Goal: Use online tool/utility: Utilize a website feature to perform a specific function

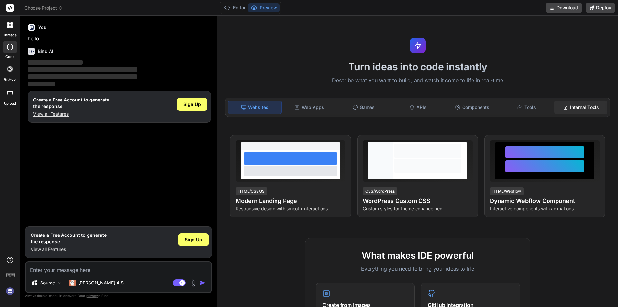
click at [568, 109] on div "Internal Tools" at bounding box center [581, 107] width 53 height 14
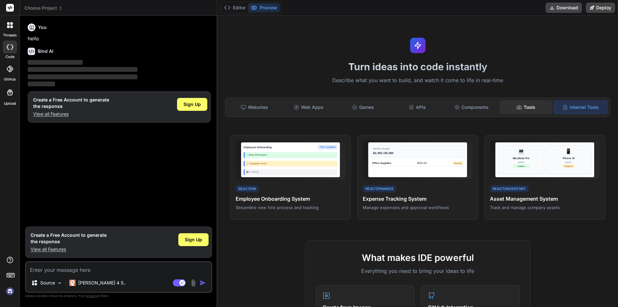
click at [529, 108] on div "Tools" at bounding box center [526, 107] width 53 height 14
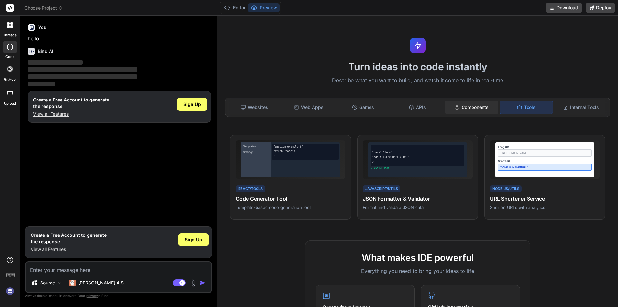
click at [479, 104] on div "Components" at bounding box center [471, 107] width 53 height 14
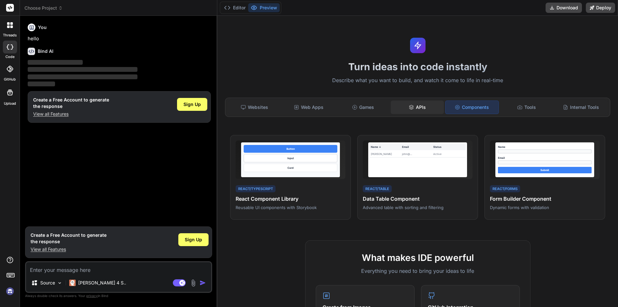
click at [415, 105] on div "APIs" at bounding box center [417, 107] width 53 height 14
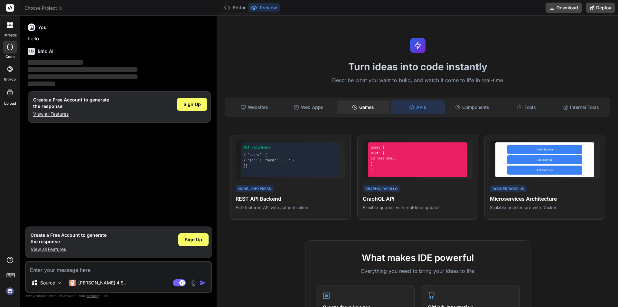
click at [371, 107] on div "Games" at bounding box center [363, 107] width 53 height 14
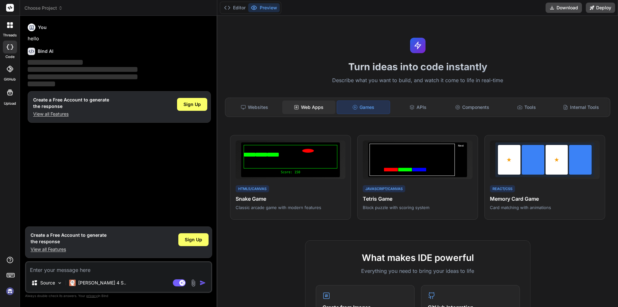
click at [313, 109] on div "Web Apps" at bounding box center [308, 107] width 53 height 14
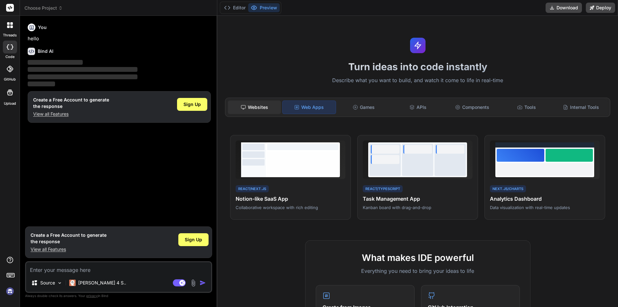
click at [259, 106] on div "Websites" at bounding box center [254, 107] width 53 height 14
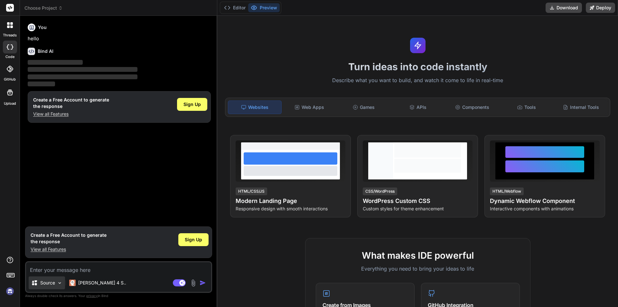
click at [50, 285] on p "Source" at bounding box center [47, 283] width 15 height 6
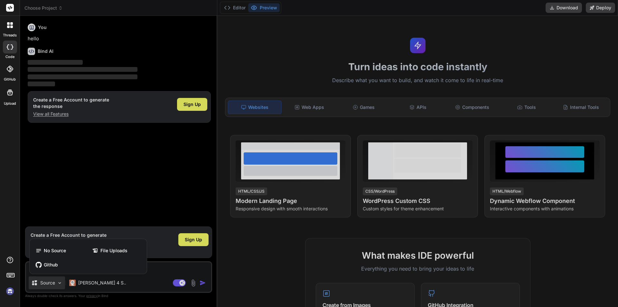
click at [152, 264] on div at bounding box center [309, 153] width 618 height 307
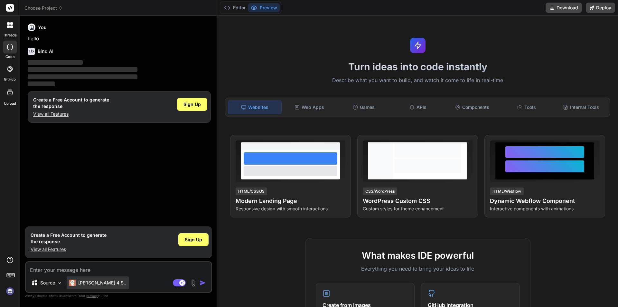
click at [94, 280] on p "Claude 4 S.." at bounding box center [102, 283] width 48 height 6
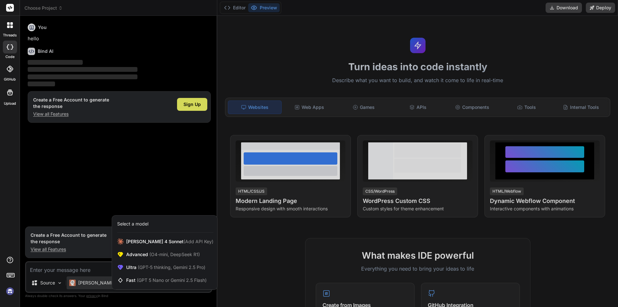
click at [106, 165] on div at bounding box center [309, 153] width 618 height 307
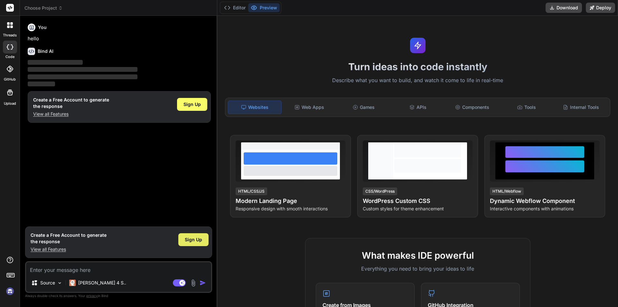
click at [195, 242] on span "Sign Up" at bounding box center [193, 239] width 17 height 6
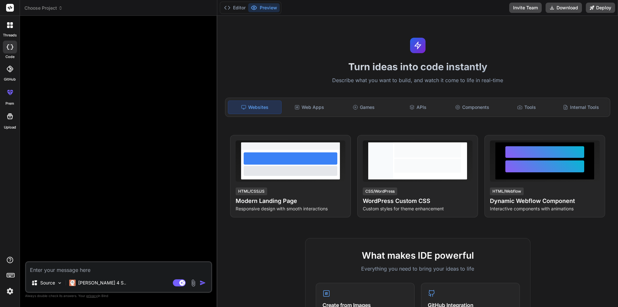
type textarea "x"
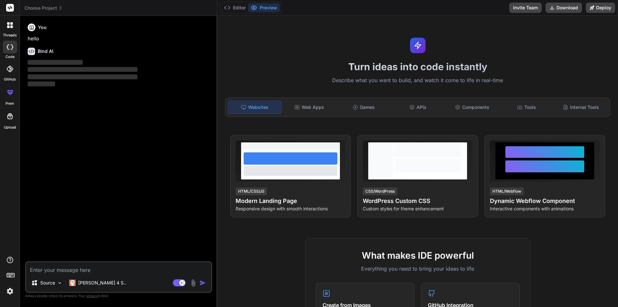
click at [97, 272] on textarea at bounding box center [118, 268] width 185 height 12
paste textarea "Please build me a responsive, modern directory website with astro framework. Th…"
type textarea "Please build me a responsive, modern directory website with astro framework. Th…"
type textarea "x"
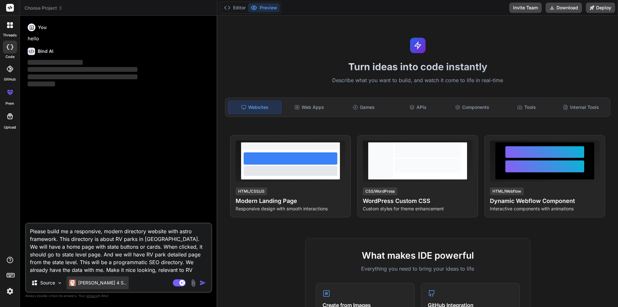
type textarea "Please build me a responsive, modern directory website with astro framework. Th…"
click at [96, 280] on p "Claude 4 S.." at bounding box center [102, 283] width 48 height 6
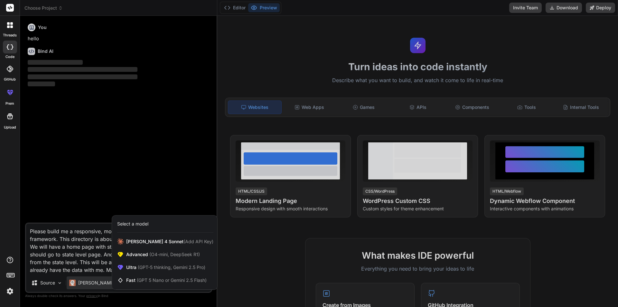
click at [147, 187] on div at bounding box center [309, 153] width 618 height 307
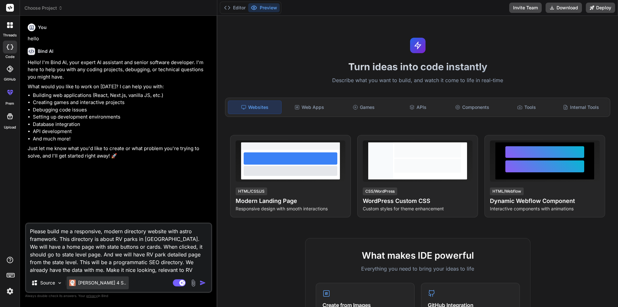
click at [89, 284] on p "Claude 4 S.." at bounding box center [102, 283] width 48 height 6
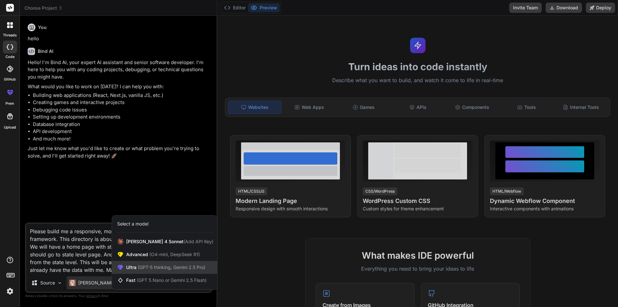
click at [132, 271] on div "Ultra (GPT-5 thinking, Gemini 2.5 Pro)" at bounding box center [164, 267] width 105 height 13
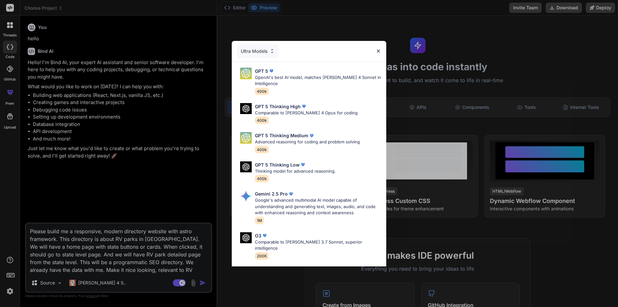
click at [377, 48] on img at bounding box center [378, 50] width 5 height 5
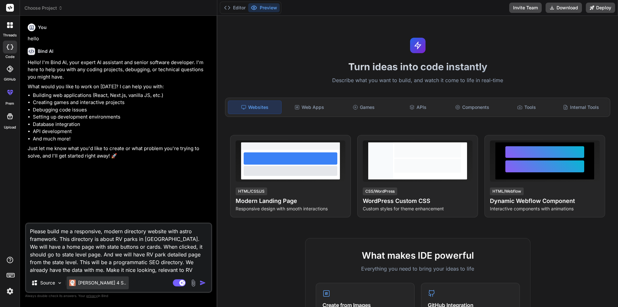
click at [97, 282] on p "Claude 4 S.." at bounding box center [102, 283] width 48 height 6
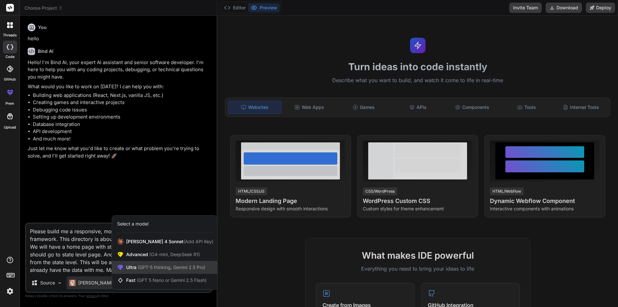
click at [127, 265] on span "Ultra (GPT-5 thinking, Gemini 2.5 Pro)" at bounding box center [165, 267] width 79 height 6
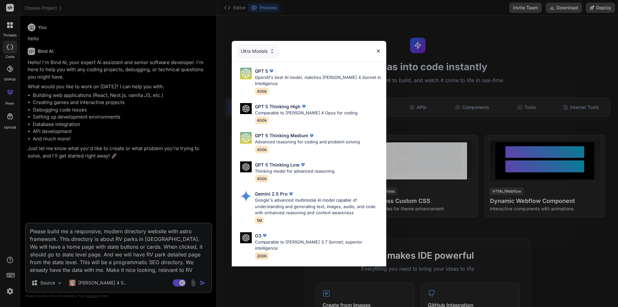
click at [122, 212] on div "Ultra Models GPT 5 OpenAI's best AI model, matches Claude 4 Sonnet in Intellige…" at bounding box center [309, 153] width 618 height 307
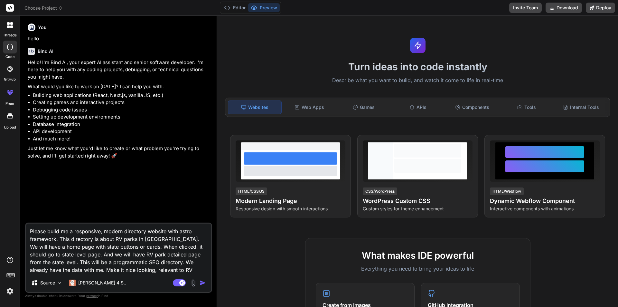
click at [201, 281] on img "button" at bounding box center [203, 283] width 6 height 6
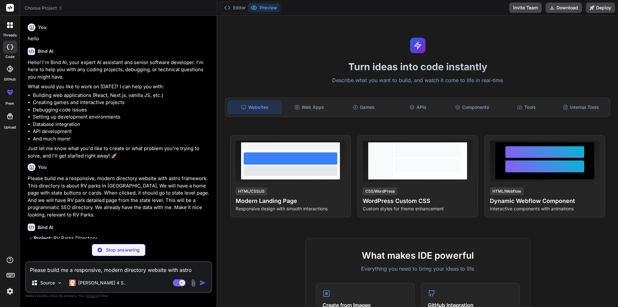
click at [204, 88] on p "What would you like to work on today? I can help you with:" at bounding box center [119, 86] width 183 height 7
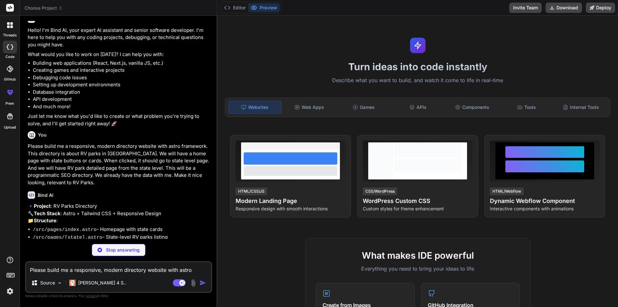
scroll to position [64, 0]
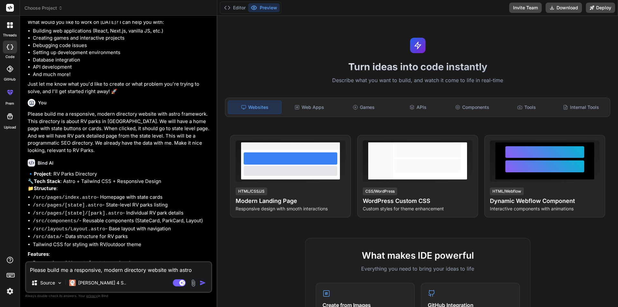
type textarea "x"
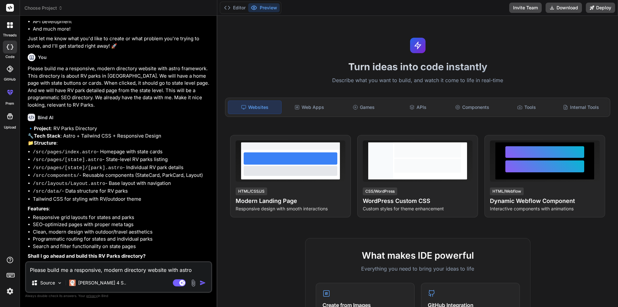
scroll to position [120, 0]
click at [115, 271] on textarea "Please build me a responsive, modern directory website with astro framework. Th…" at bounding box center [118, 268] width 185 height 12
type textarea "y"
type textarea "x"
type textarea "ye"
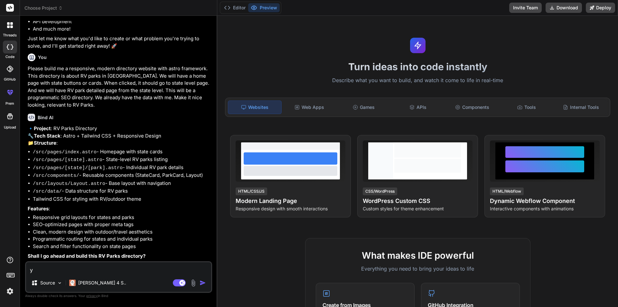
type textarea "x"
type textarea "yes"
type textarea "x"
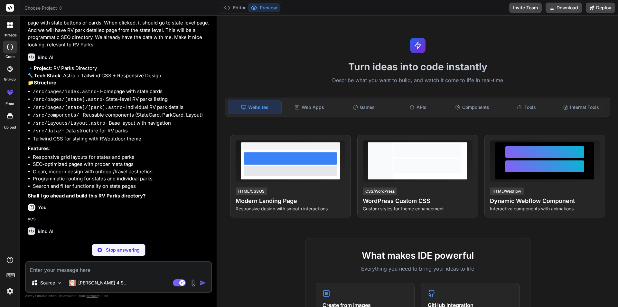
scroll to position [187, 0]
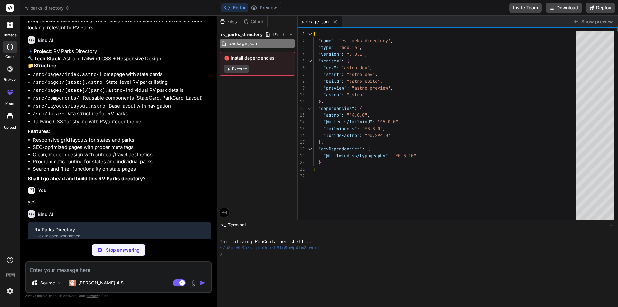
type textarea "x"
type textarea "import { defineConfig } from 'astro/config'; import tailwind from '@astrojs/tai…"
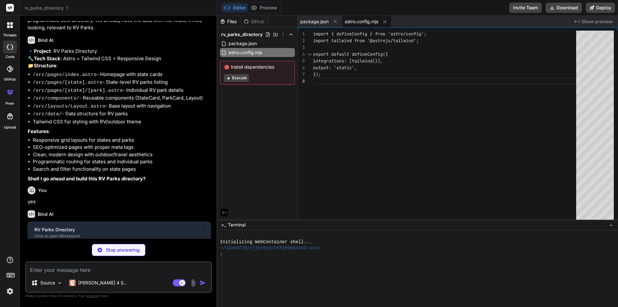
click at [240, 80] on button "Execute" at bounding box center [236, 78] width 25 height 8
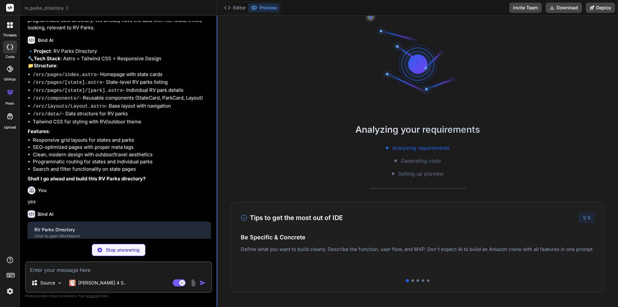
type textarea "x"
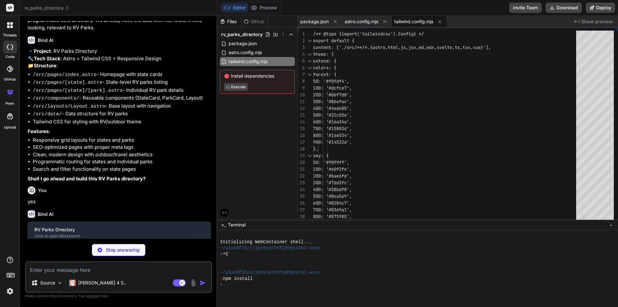
type textarea "x"
type textarea "<div class="border-t border-gray-800 mt-8 pt-8 text-center text-gray-400"> <p>&…"
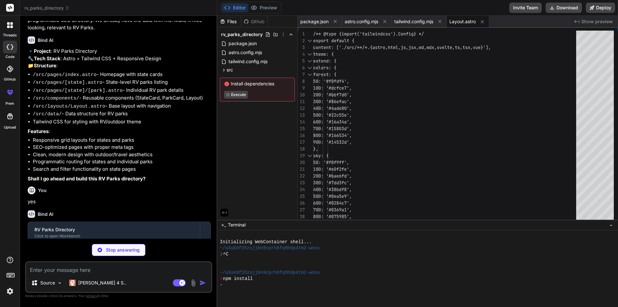
type textarea "x"
type textarea "<div class="mt-4 flex items-center text-forest-600 font-medium text-sm"> <span>…"
type textarea "x"
type textarea "<path stroke-linecap="round" stroke-linejoin="round" stroke-width="2" d="M9 5l7…"
type textarea "x"
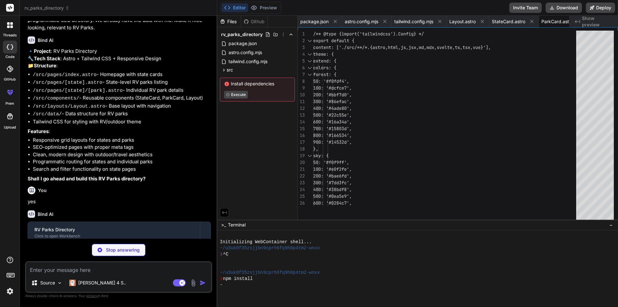
type textarea "name: "Montana", slug: "montana", parkCount: 189, imageUrl: "https://images.uns…"
type textarea "x"
type textarea "description: "Beachfront RV resort on the Texas coast with white sand beaches, …"
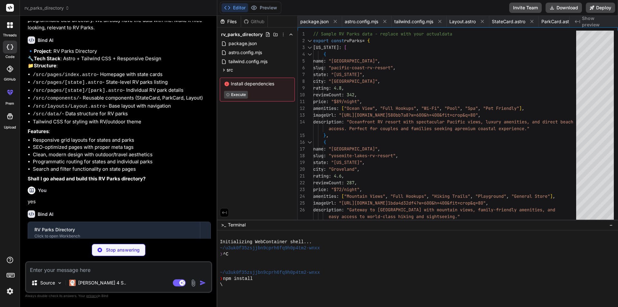
scroll to position [0, 96]
click at [261, 8] on button "Preview" at bounding box center [264, 7] width 32 height 9
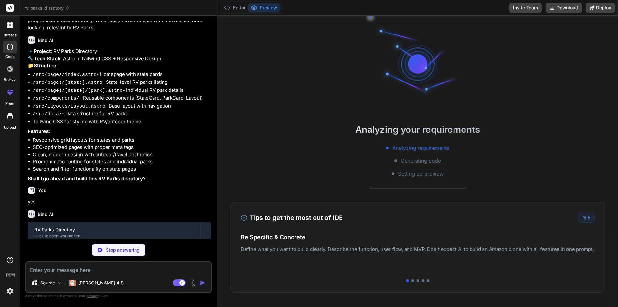
type textarea "x"
type textarea "<style> .line-clamp-2 { display: -webkit-box; -webkit-line-clamp: 2; -webkit-bo…"
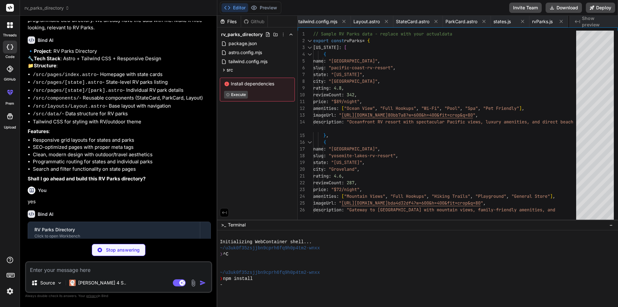
type textarea "x"
type textarea "</style>"
type textarea "x"
type textarea "<path stroke-linecap="round" stroke-linejoin="round" stroke-width="2" d="M9 5l7…"
type textarea "x"
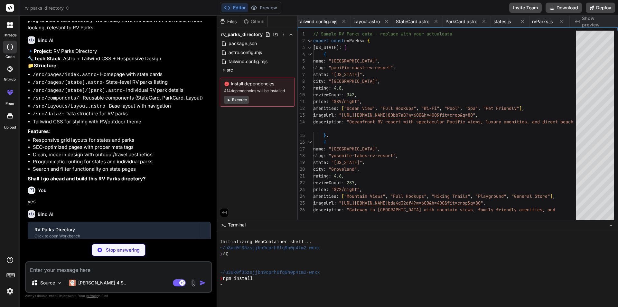
type textarea "<svg xmlns="http://www.w3.org/2000/svg" fill="none" viewBox="0 0 128 128"> <pat…"
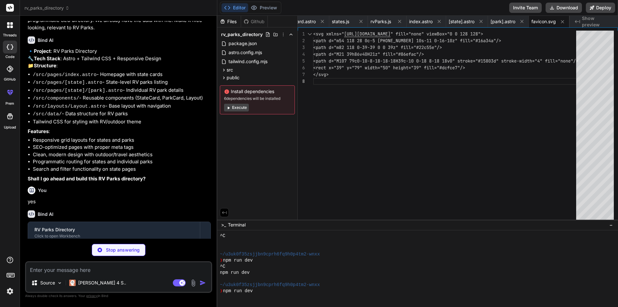
scroll to position [214, 0]
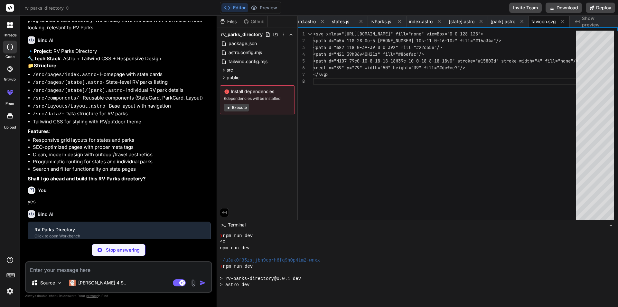
click at [236, 108] on button "Execute" at bounding box center [236, 108] width 25 height 8
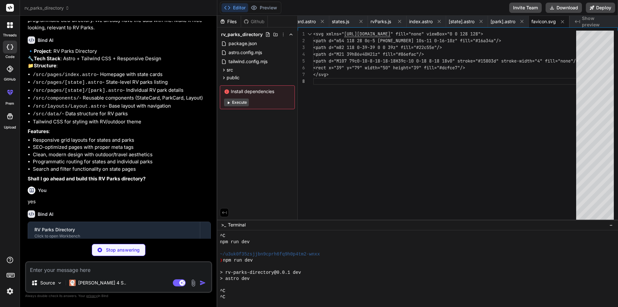
scroll to position [233, 0]
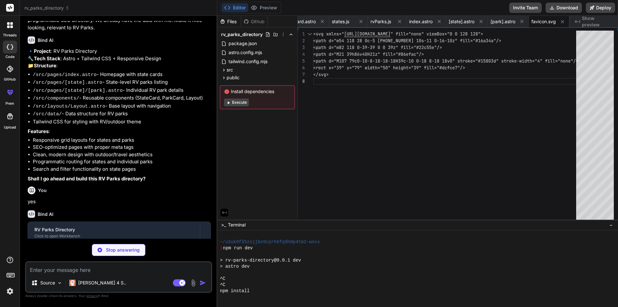
click at [241, 100] on button "Execute" at bounding box center [236, 103] width 25 height 8
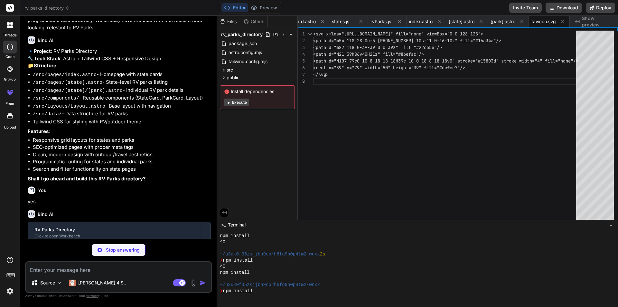
click at [241, 100] on button "Execute" at bounding box center [236, 103] width 25 height 8
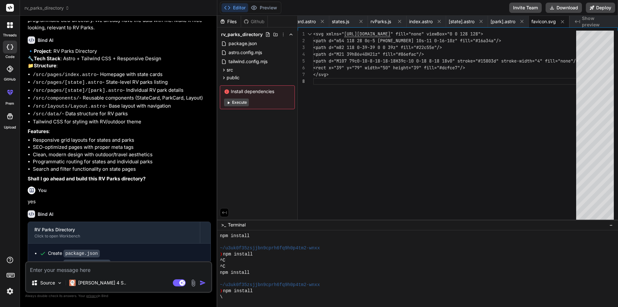
click at [241, 100] on button "Execute" at bounding box center [236, 103] width 25 height 8
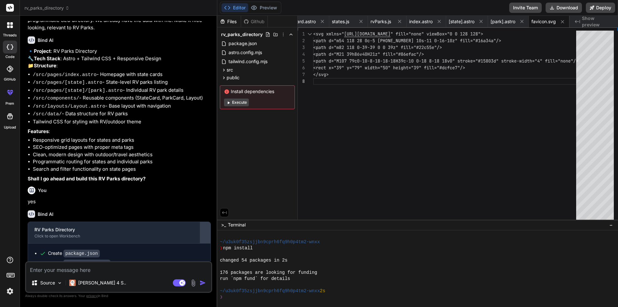
scroll to position [441, 0]
click at [184, 138] on div "🔹 Project : RV Parks Directory 🔧 Tech Stack : Astro + Tailwind CSS + Responsive…" at bounding box center [119, 115] width 183 height 135
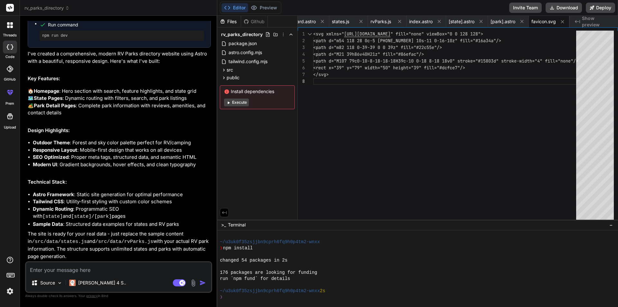
scroll to position [577, 0]
click at [233, 100] on button "Execute" at bounding box center [236, 103] width 25 height 8
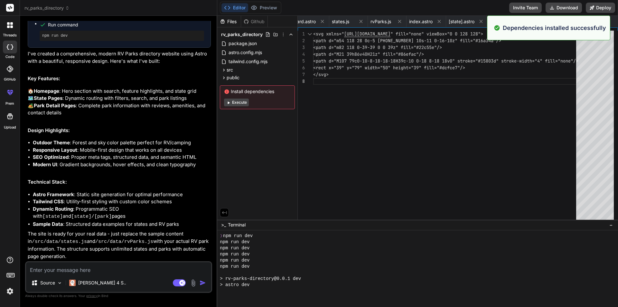
scroll to position [575, 0]
click at [242, 103] on button "Execute" at bounding box center [236, 103] width 25 height 8
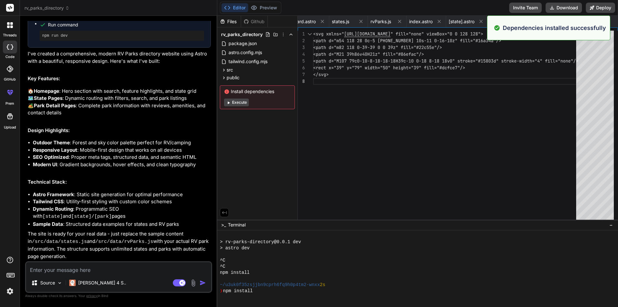
click at [242, 103] on button "Execute" at bounding box center [236, 103] width 25 height 8
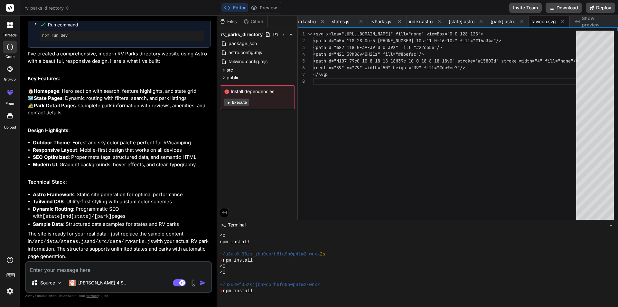
click at [242, 103] on button "Execute" at bounding box center [236, 103] width 25 height 8
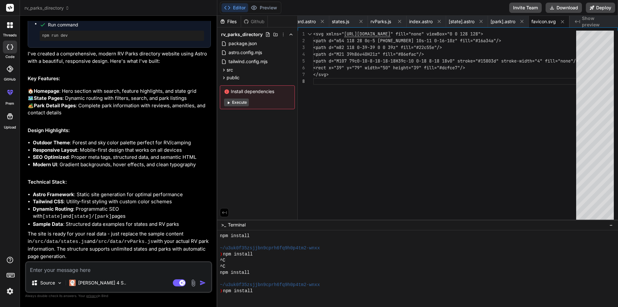
click at [242, 103] on button "Execute" at bounding box center [236, 103] width 25 height 8
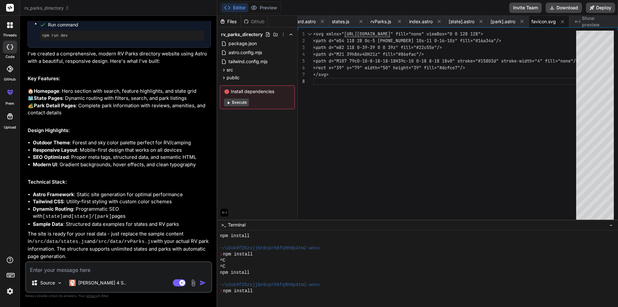
click at [242, 103] on button "Execute" at bounding box center [236, 103] width 25 height 8
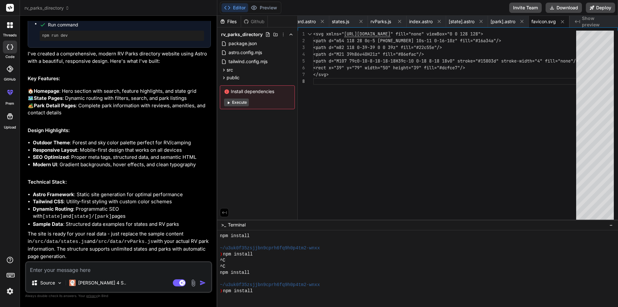
click at [242, 103] on button "Execute" at bounding box center [236, 103] width 25 height 8
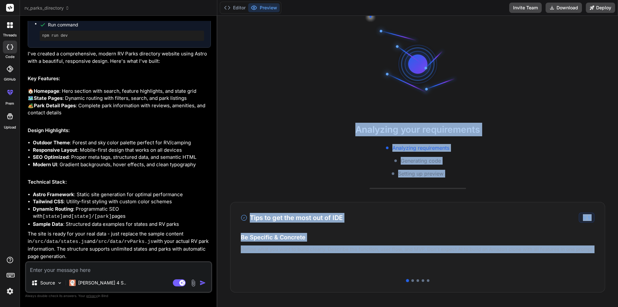
click at [242, 103] on div "Analyzing your requirements Analyzing requirements Generating code Setting up p…" at bounding box center [417, 161] width 401 height 291
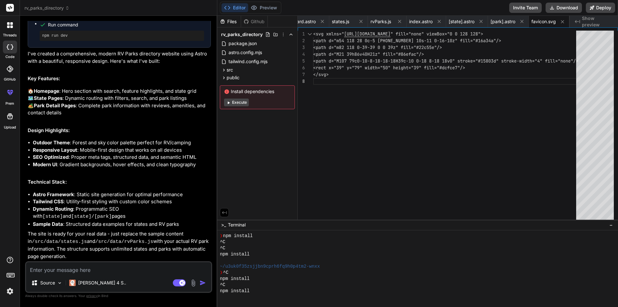
click at [242, 103] on button "Execute" at bounding box center [236, 103] width 25 height 8
click at [242, 103] on div "Files Github rv_parks_directory package.json astro.config.mjs tailwind.config.m…" at bounding box center [417, 161] width 401 height 291
click at [242, 103] on button "Execute" at bounding box center [236, 103] width 25 height 8
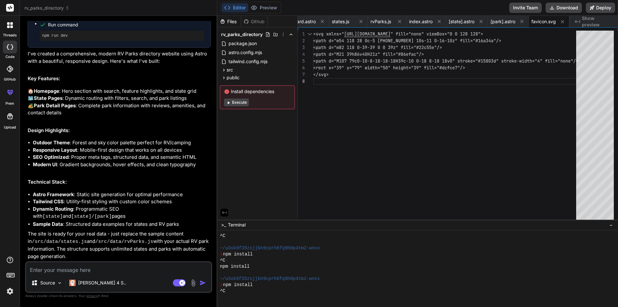
click at [242, 103] on div "Files Github rv_parks_directory package.json astro.config.mjs tailwind.config.m…" at bounding box center [417, 161] width 401 height 291
click at [242, 103] on button "Execute" at bounding box center [236, 103] width 25 height 8
click at [242, 103] on div "Files Github rv_parks_directory package.json astro.config.mjs tailwind.config.m…" at bounding box center [417, 161] width 401 height 291
click at [242, 103] on button "Execute" at bounding box center [236, 103] width 25 height 8
click at [242, 103] on div "Files Github rv_parks_directory package.json astro.config.mjs tailwind.config.m…" at bounding box center [417, 161] width 401 height 291
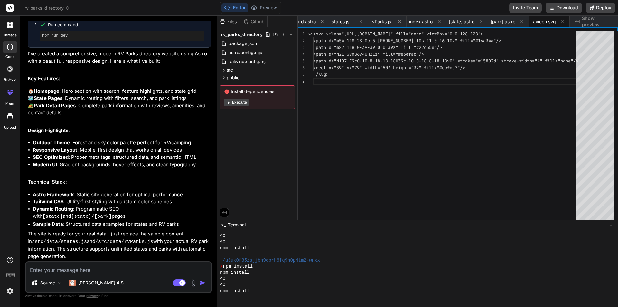
click at [242, 103] on button "Execute" at bounding box center [236, 103] width 25 height 8
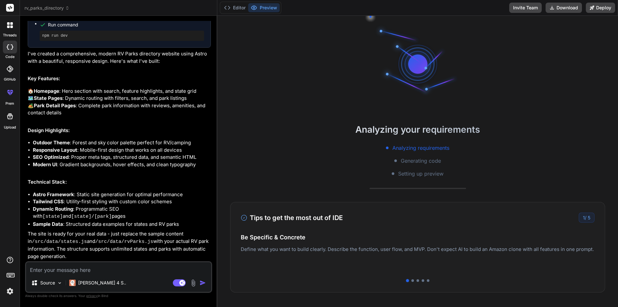
click at [242, 103] on div "Analyzing your requirements Analyzing requirements Generating code Setting up p…" at bounding box center [417, 161] width 401 height 291
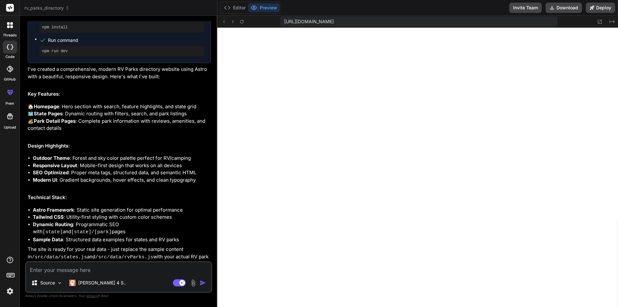
scroll to position [1622, 0]
drag, startPoint x: 618, startPoint y: 72, endPoint x: 618, endPoint y: 94, distance: 22.2
click at [568, 7] on button "Download" at bounding box center [564, 8] width 36 height 10
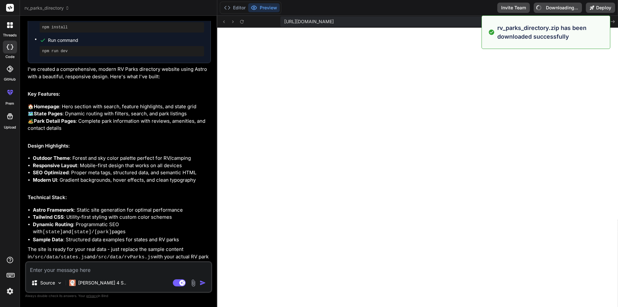
type textarea "x"
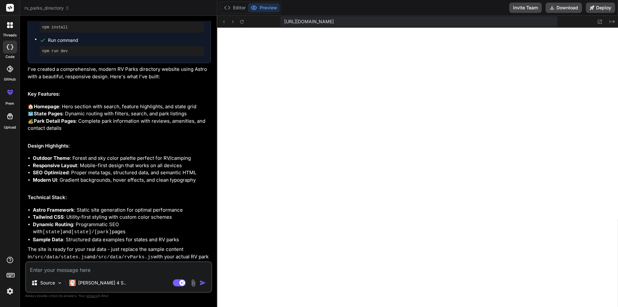
scroll to position [1652, 0]
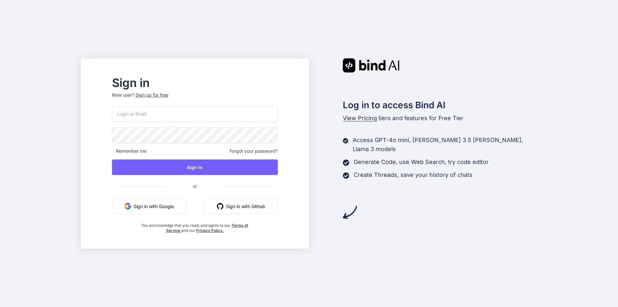
click at [186, 205] on button "Sign in with Google" at bounding box center [149, 205] width 74 height 15
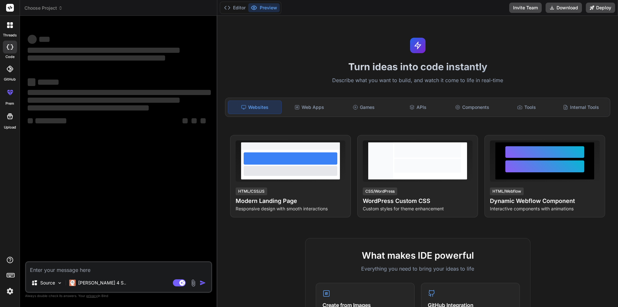
type textarea "x"
